Goal: Transaction & Acquisition: Purchase product/service

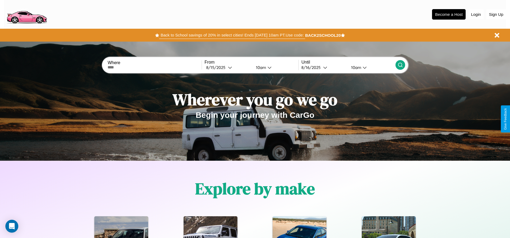
click at [232, 35] on button "Back to School savings of 20% in select cities! Ends 9/1 at 10am PT. Use code:" at bounding box center [232, 35] width 146 height 8
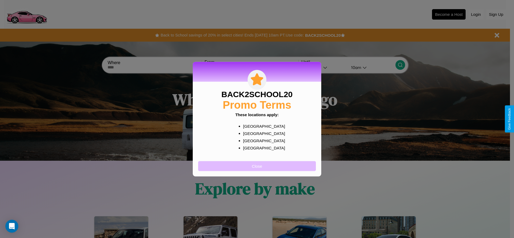
click at [257, 166] on button "Close" at bounding box center [257, 166] width 118 height 10
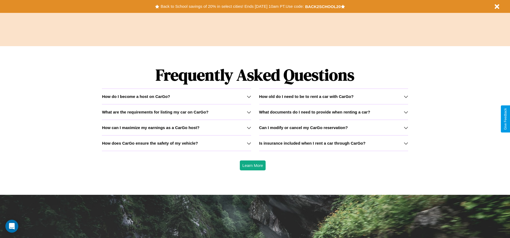
scroll to position [771, 0]
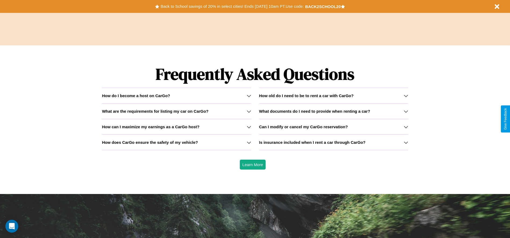
click at [176, 142] on h3 "How does CarGo ensure the safety of my vehicle?" at bounding box center [150, 142] width 96 height 5
click at [249, 142] on icon at bounding box center [249, 143] width 4 height 4
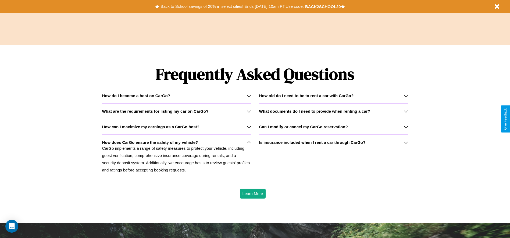
click at [333, 111] on h3 "What documents do I need to provide when renting a car?" at bounding box center [314, 111] width 111 height 5
click at [249, 96] on icon at bounding box center [249, 96] width 4 height 4
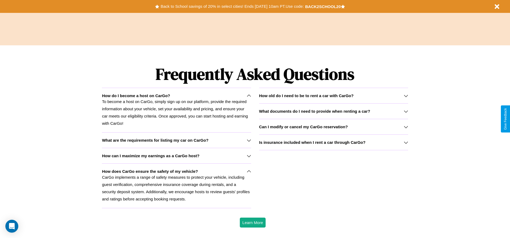
click at [176, 186] on p "CarGo implements a range of safety measures to protect your vehicle, including …" at bounding box center [176, 188] width 149 height 29
click at [406, 127] on icon at bounding box center [406, 127] width 4 height 4
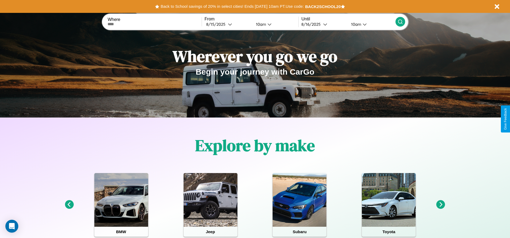
scroll to position [0, 0]
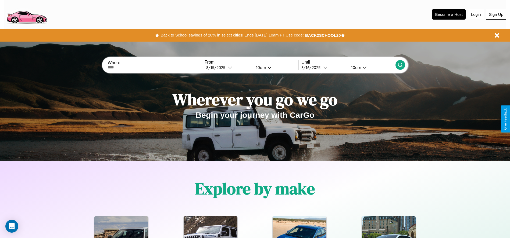
click at [496, 14] on button "Sign Up" at bounding box center [496, 14] width 20 height 10
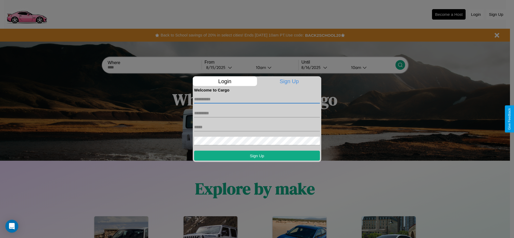
click at [257, 99] on input "text" at bounding box center [257, 99] width 126 height 9
type input "******"
click at [257, 113] on input "text" at bounding box center [257, 113] width 126 height 9
type input "****"
click at [257, 127] on input "text" at bounding box center [257, 127] width 126 height 9
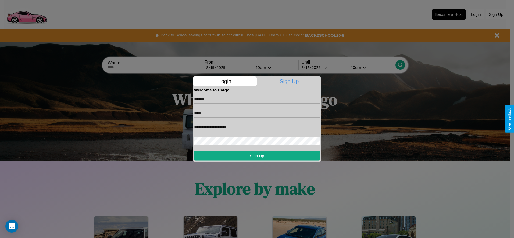
type input "**********"
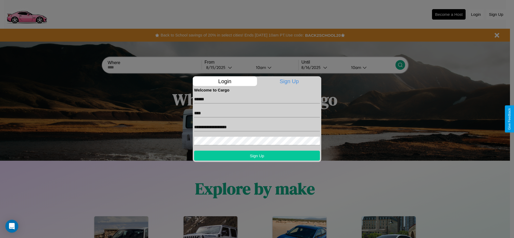
click at [257, 156] on button "Sign Up" at bounding box center [257, 156] width 126 height 10
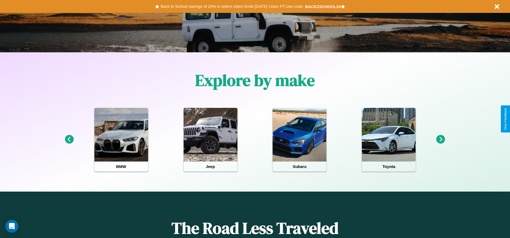
scroll to position [112, 0]
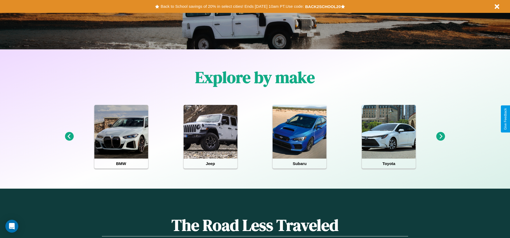
click at [441, 137] on icon at bounding box center [440, 136] width 9 height 9
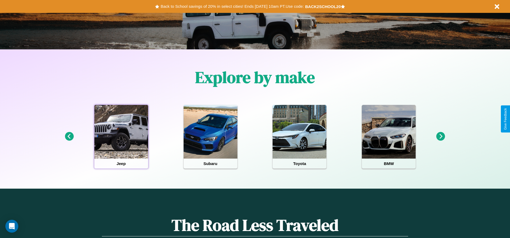
click at [121, 137] on div at bounding box center [121, 132] width 54 height 54
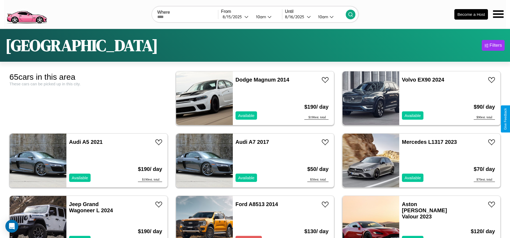
scroll to position [33, 0]
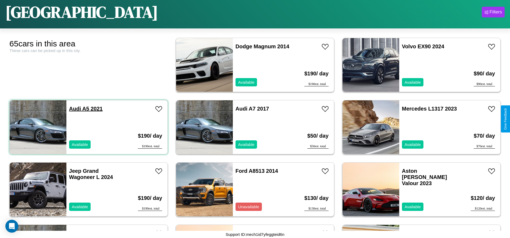
click at [74, 109] on link "Audi A5 2021" at bounding box center [86, 109] width 34 height 6
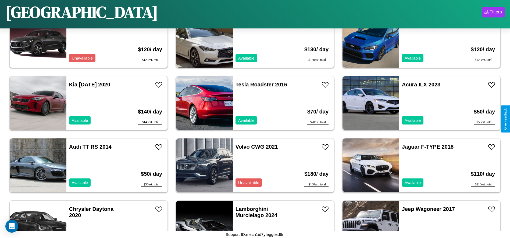
scroll to position [621, 0]
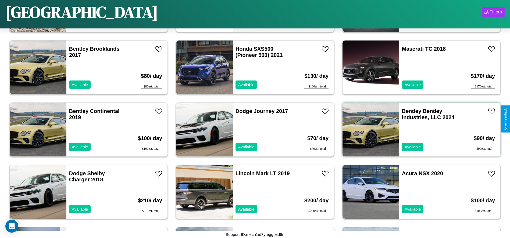
click at [418, 130] on div "Bentley Bentley Industries, LLC 2024 Available" at bounding box center [430, 130] width 62 height 54
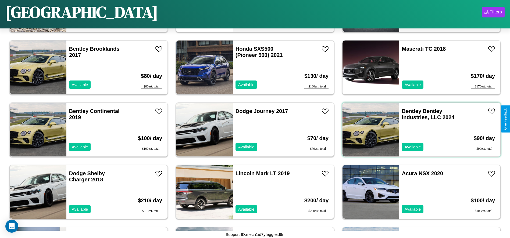
click at [418, 130] on div "Bentley Bentley Industries, LLC 2024 Available" at bounding box center [430, 130] width 62 height 54
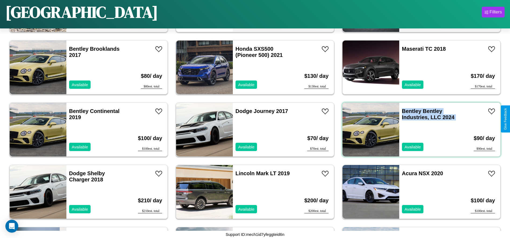
click at [418, 130] on div "Bentley Bentley Industries, LLC 2024 Available" at bounding box center [430, 130] width 62 height 54
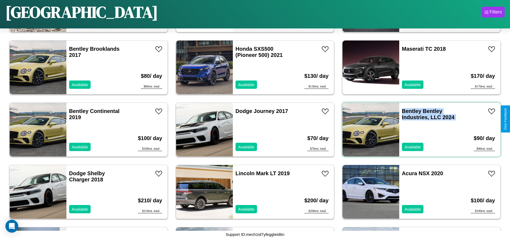
click at [418, 130] on div "Bentley Bentley Industries, LLC 2024 Available" at bounding box center [430, 130] width 62 height 54
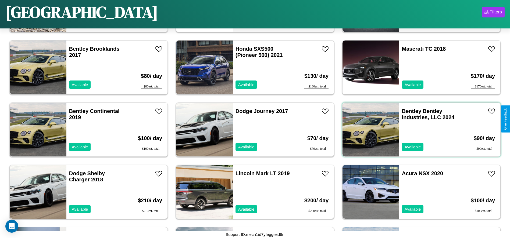
click at [418, 130] on div "Bentley Bentley Industries, LLC 2024 Available" at bounding box center [430, 130] width 62 height 54
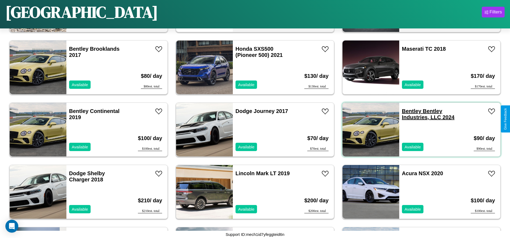
click at [408, 111] on link "Bentley Bentley Industries, LLC 2024" at bounding box center [428, 114] width 53 height 12
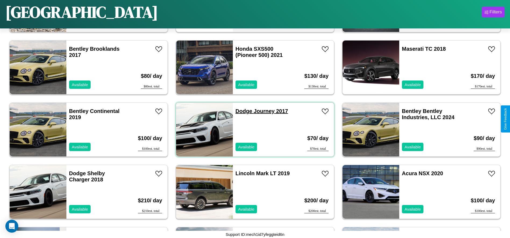
click at [242, 111] on link "Dodge Journey 2017" at bounding box center [261, 111] width 53 height 6
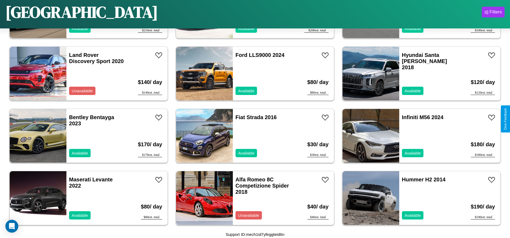
scroll to position [808, 0]
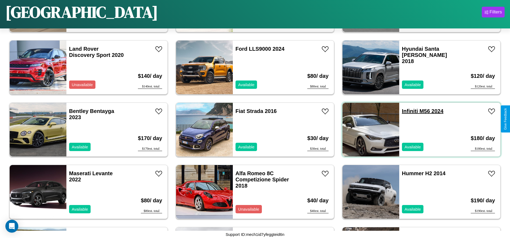
click at [406, 111] on link "Infiniti M56 2024" at bounding box center [423, 111] width 42 height 6
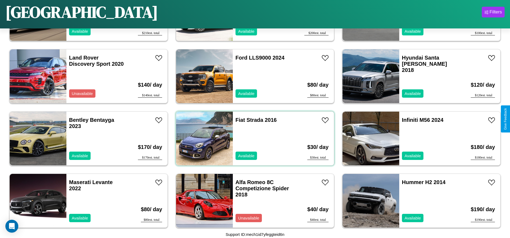
scroll to position [746, 0]
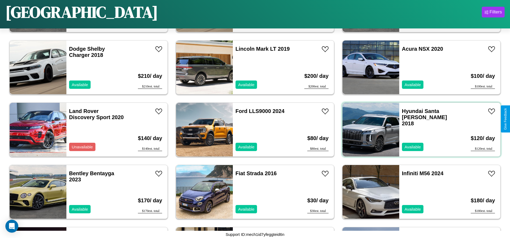
click at [418, 130] on div "Hyundai Santa Cruz 2018 Available" at bounding box center [430, 130] width 62 height 54
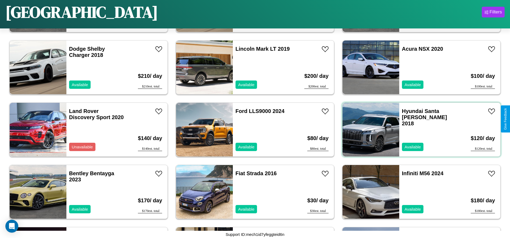
click at [418, 130] on div "Hyundai Santa Cruz 2018 Available" at bounding box center [430, 130] width 62 height 54
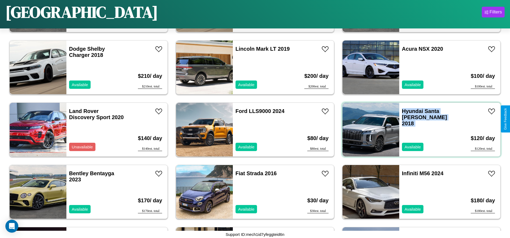
click at [418, 130] on div "Hyundai Santa Cruz 2018 Available" at bounding box center [430, 130] width 62 height 54
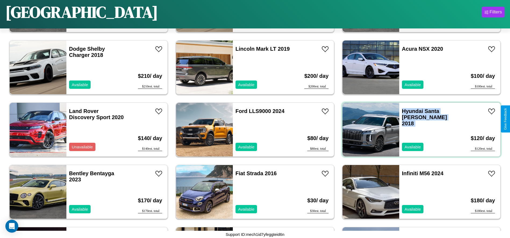
click at [418, 130] on div "Hyundai Santa Cruz 2018 Available" at bounding box center [430, 130] width 62 height 54
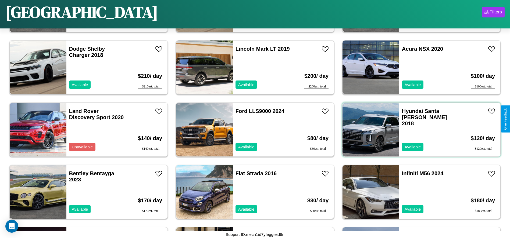
click at [418, 130] on div "Hyundai Santa Cruz 2018 Available" at bounding box center [430, 130] width 62 height 54
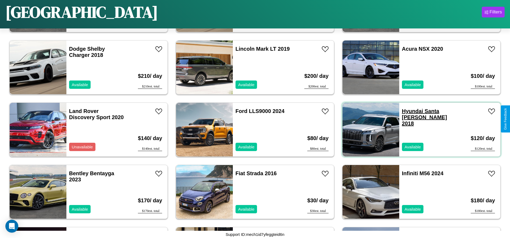
click at [409, 111] on link "Hyundai Santa Cruz 2018" at bounding box center [424, 117] width 45 height 18
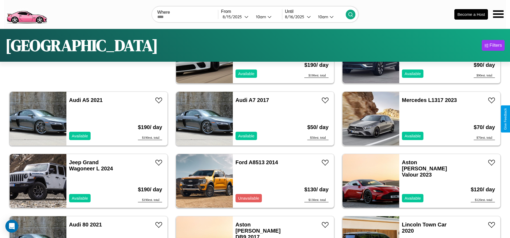
scroll to position [0, 0]
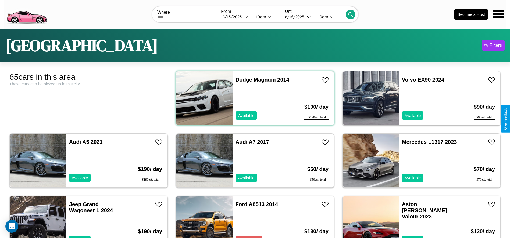
click at [253, 98] on div "Dodge Magnum 2014 Available" at bounding box center [264, 98] width 62 height 54
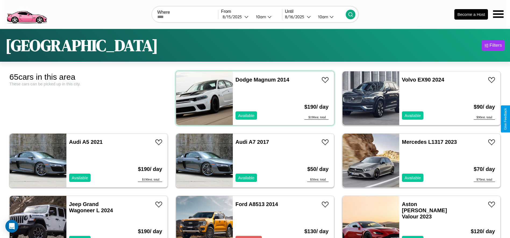
click at [253, 98] on div "Dodge Magnum 2014 Available" at bounding box center [264, 98] width 62 height 54
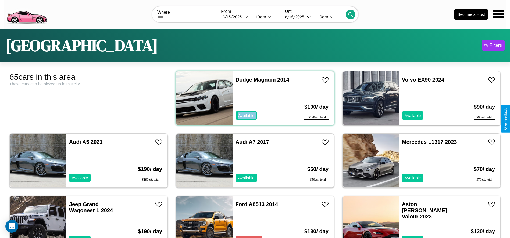
click at [253, 98] on div "Dodge Magnum 2014 Available" at bounding box center [264, 98] width 62 height 54
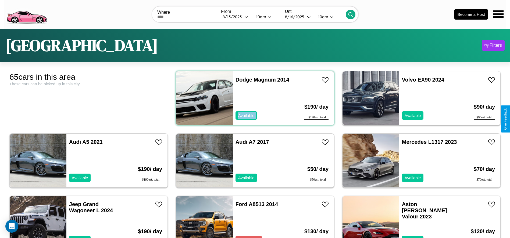
click at [253, 98] on div "Dodge Magnum 2014 Available" at bounding box center [264, 98] width 62 height 54
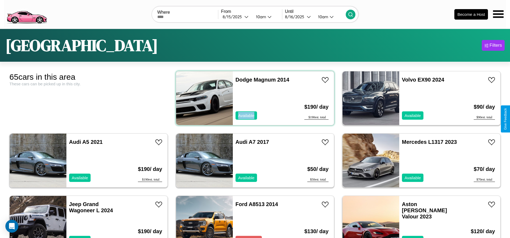
click at [253, 98] on div "Dodge Magnum 2014 Available" at bounding box center [264, 98] width 62 height 54
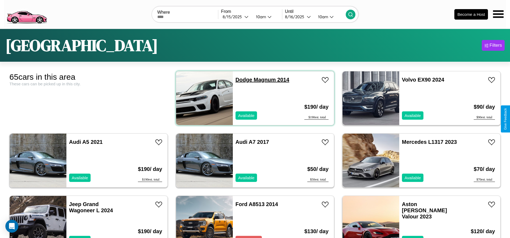
click at [242, 80] on link "Dodge Magnum 2014" at bounding box center [262, 80] width 54 height 6
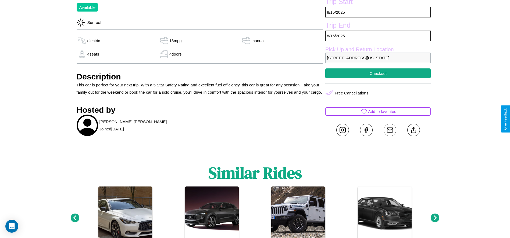
scroll to position [250, 0]
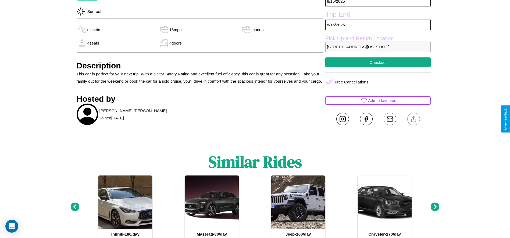
click at [413, 119] on line at bounding box center [413, 118] width 0 height 4
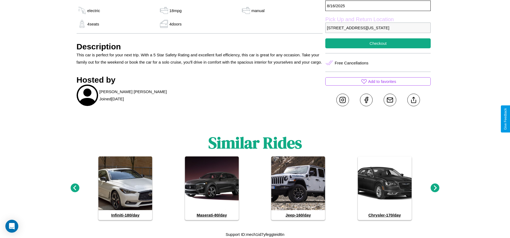
click at [435, 188] on icon at bounding box center [435, 188] width 9 height 9
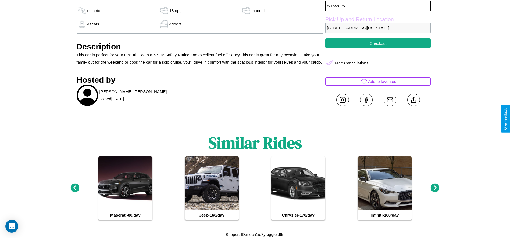
click at [435, 188] on icon at bounding box center [435, 188] width 9 height 9
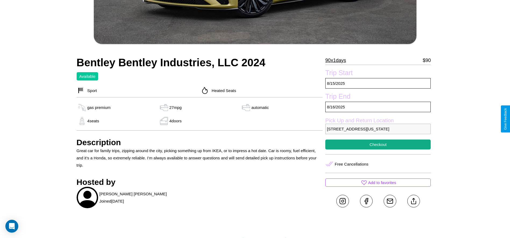
scroll to position [229, 0]
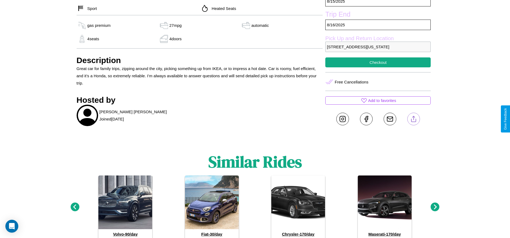
click at [413, 119] on line at bounding box center [413, 118] width 0 height 4
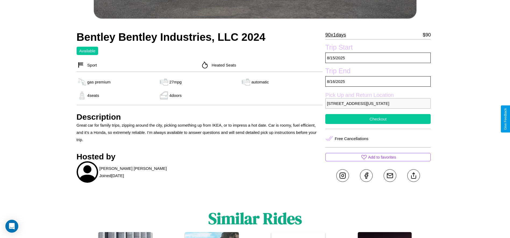
click at [378, 119] on button "Checkout" at bounding box center [377, 119] width 105 height 10
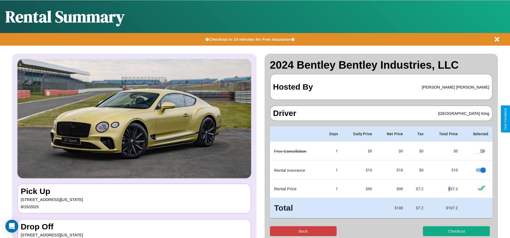
click at [303, 231] on button "Back" at bounding box center [303, 232] width 67 height 10
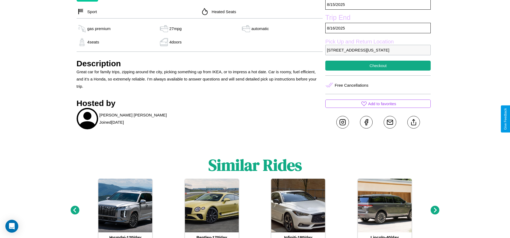
scroll to position [248, 0]
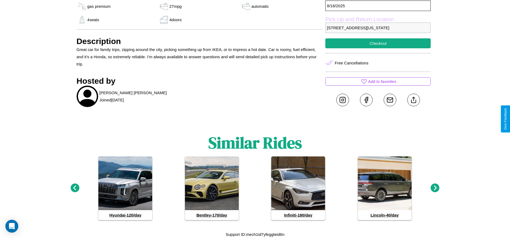
click at [435, 188] on icon at bounding box center [435, 188] width 9 height 9
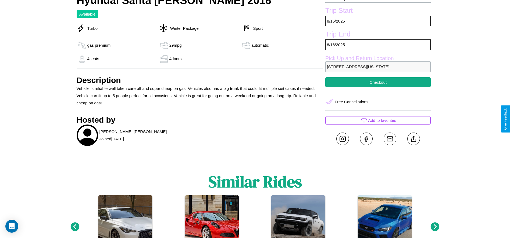
scroll to position [221, 0]
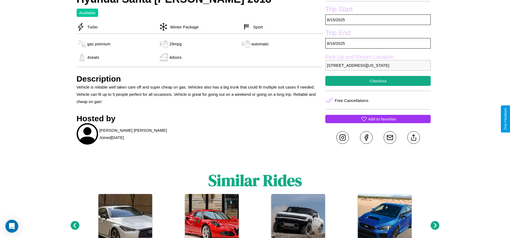
click at [378, 119] on p "Add to favorites" at bounding box center [382, 119] width 28 height 7
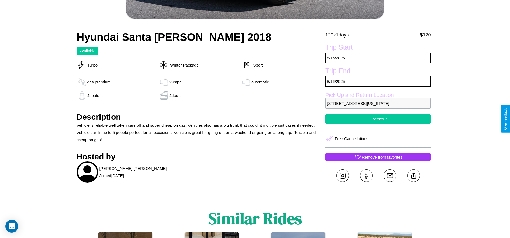
click at [378, 119] on button "Checkout" at bounding box center [377, 119] width 105 height 10
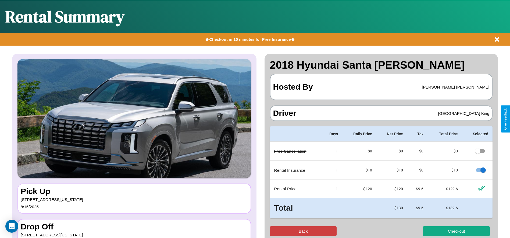
click at [303, 231] on button "Back" at bounding box center [303, 232] width 67 height 10
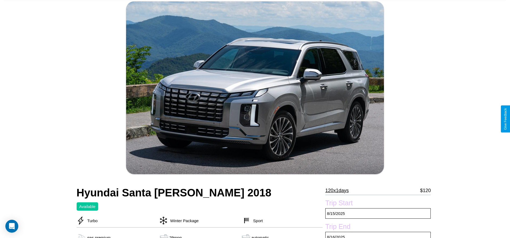
scroll to position [168, 0]
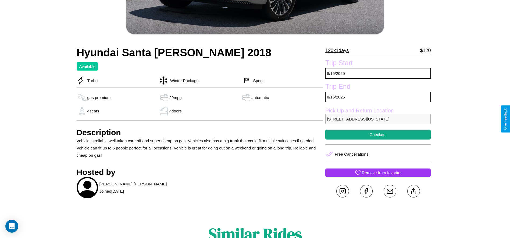
click at [378, 119] on p "9425 Jefferson Street Dallas Texas 30169 United States" at bounding box center [377, 119] width 105 height 10
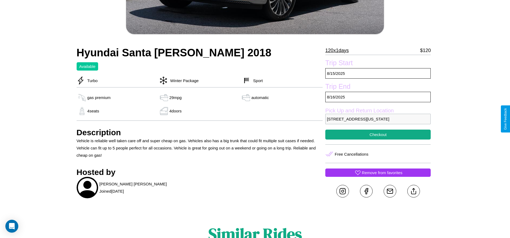
click at [378, 119] on p "9425 Jefferson Street Dallas Texas 30169 United States" at bounding box center [377, 119] width 105 height 10
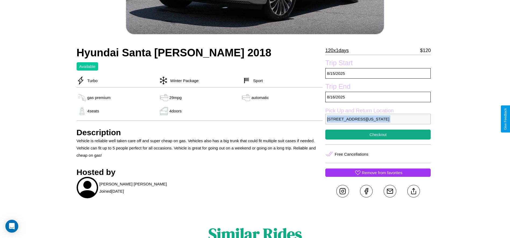
click at [378, 119] on p "9425 Jefferson Street Dallas Texas 30169 United States" at bounding box center [377, 119] width 105 height 10
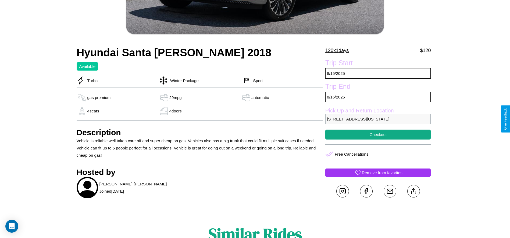
click at [378, 119] on p "9425 Jefferson Street Dallas Texas 30169 United States" at bounding box center [377, 119] width 105 height 10
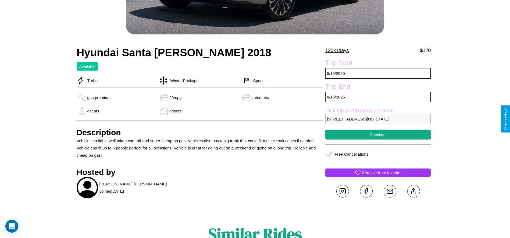
click at [378, 119] on p "9425 Jefferson Street Dallas Texas 30169 United States" at bounding box center [377, 119] width 105 height 10
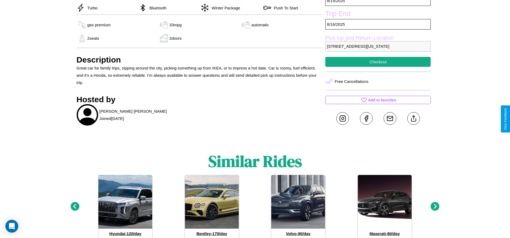
scroll to position [235, 0]
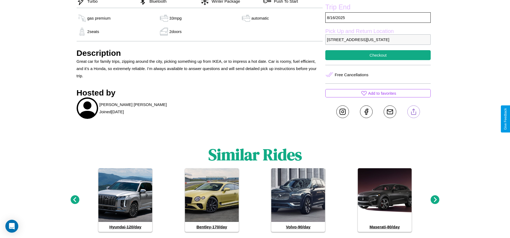
click at [413, 113] on line at bounding box center [413, 111] width 0 height 4
